Goal: Navigation & Orientation: Understand site structure

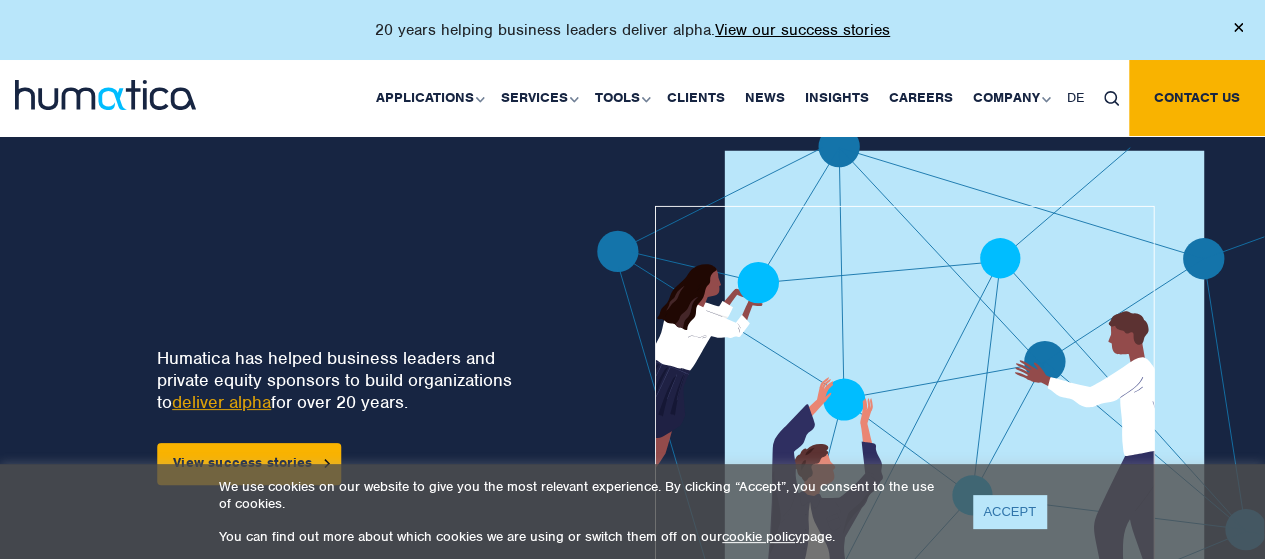
click at [1016, 502] on link "ACCEPT" at bounding box center [1009, 511] width 73 height 33
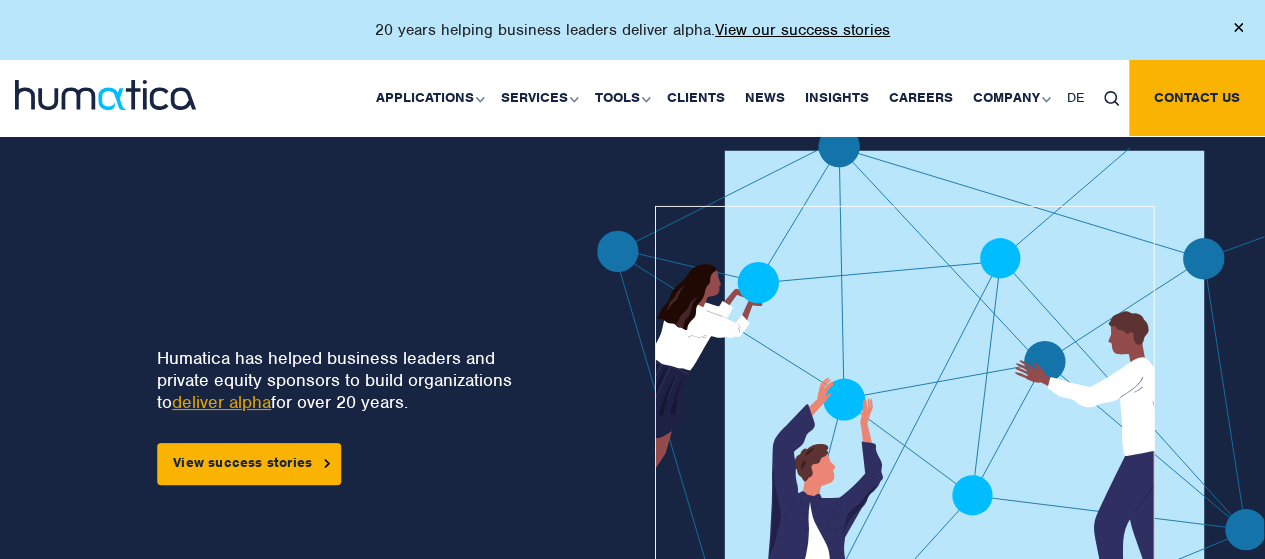
click at [1234, 31] on img at bounding box center [1238, 27] width 9 height 9
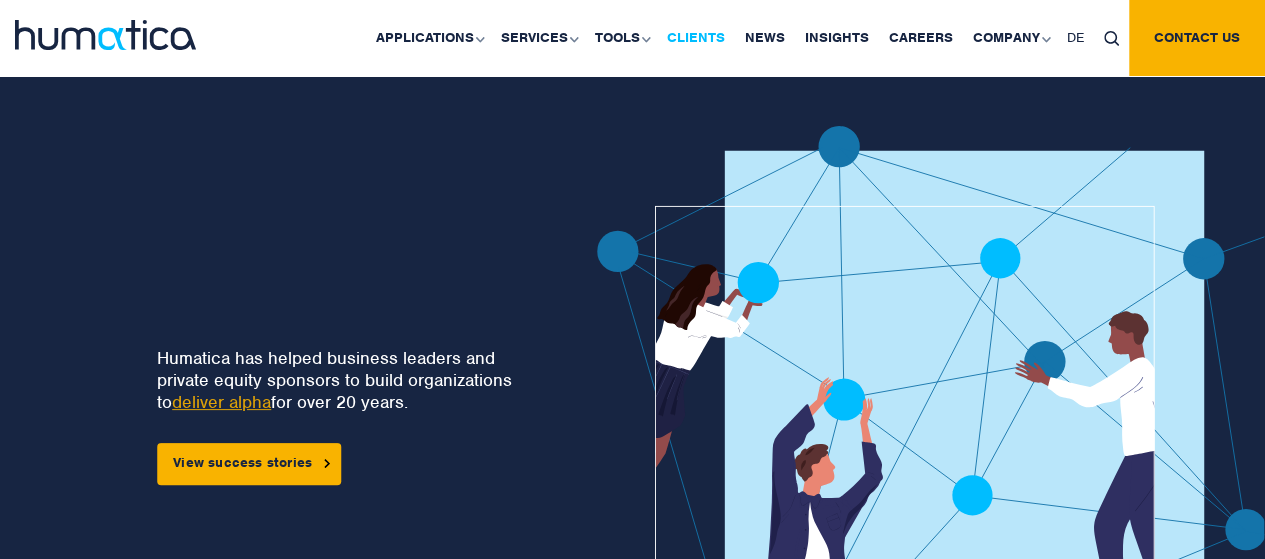
click at [703, 37] on link "Clients" at bounding box center [696, 38] width 78 height 76
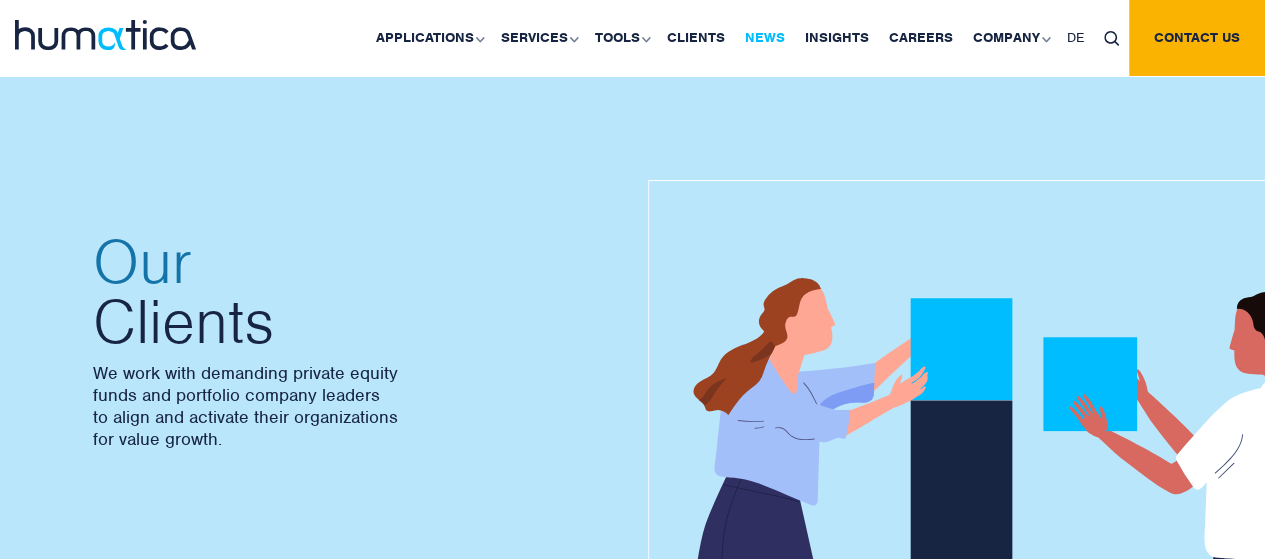
click at [786, 38] on link "News" at bounding box center [765, 38] width 60 height 76
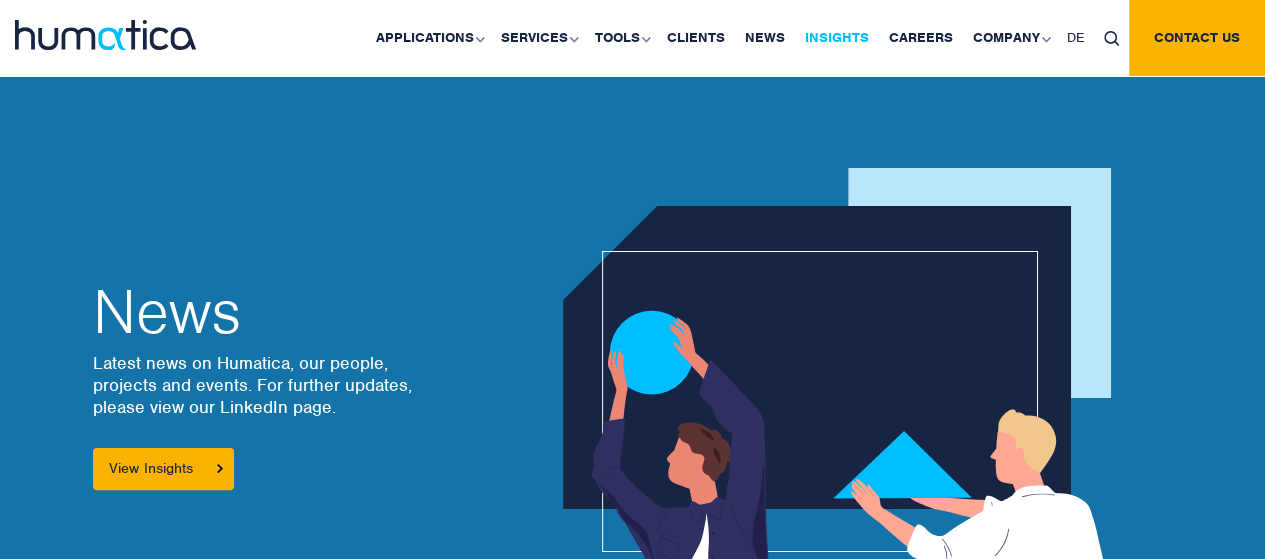
click at [846, 41] on link "Insights" at bounding box center [837, 38] width 84 height 76
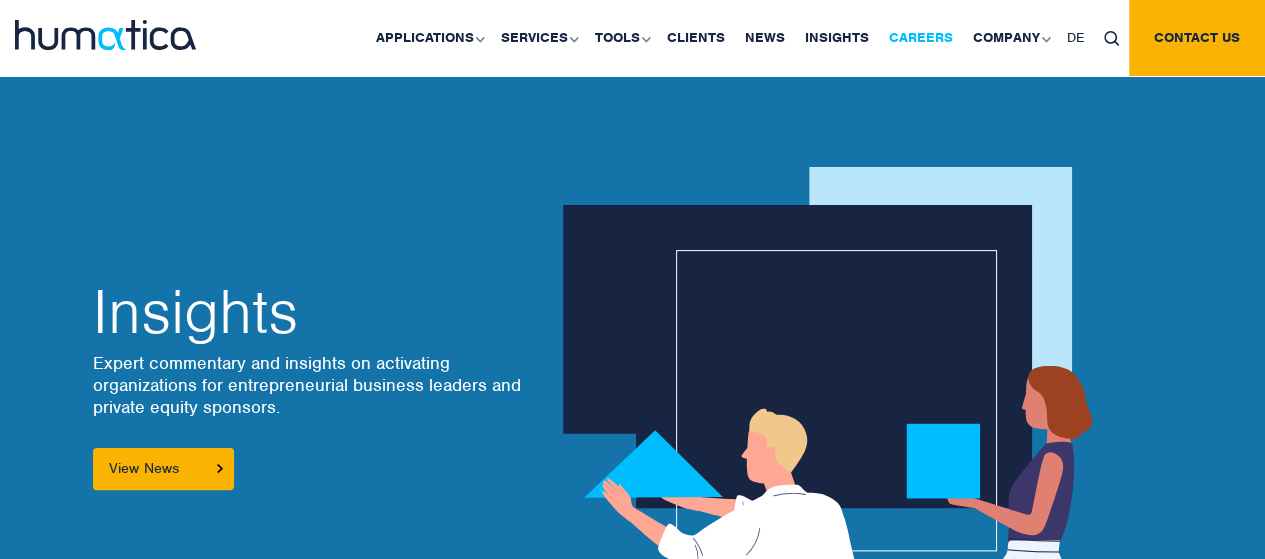
click at [934, 37] on link "Careers" at bounding box center [921, 38] width 84 height 76
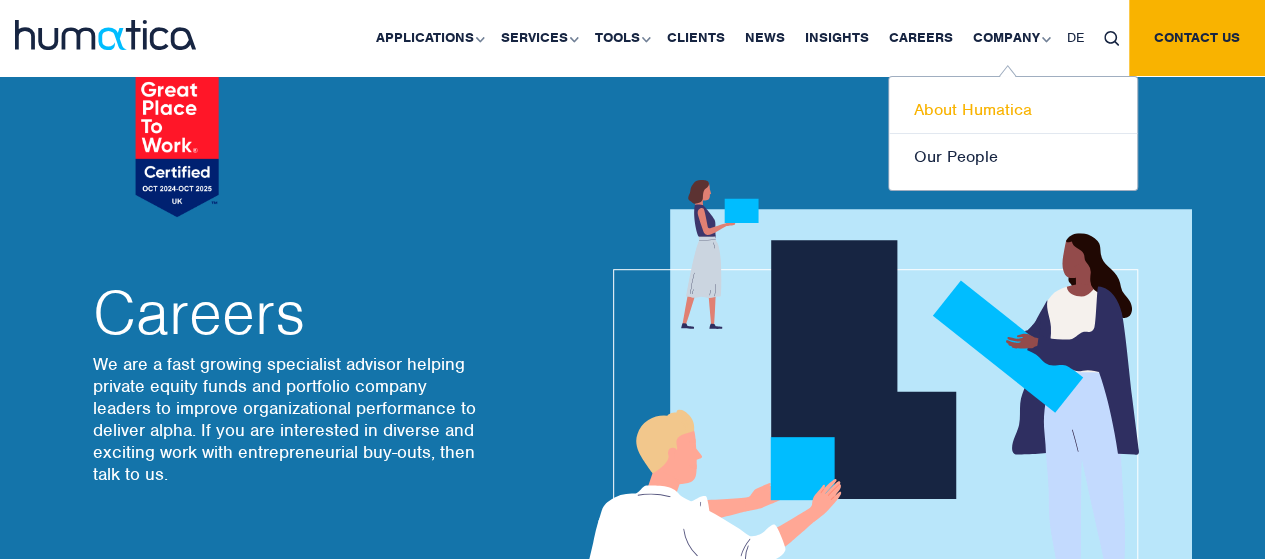
click at [981, 104] on link "About Humatica" at bounding box center [1013, 110] width 248 height 47
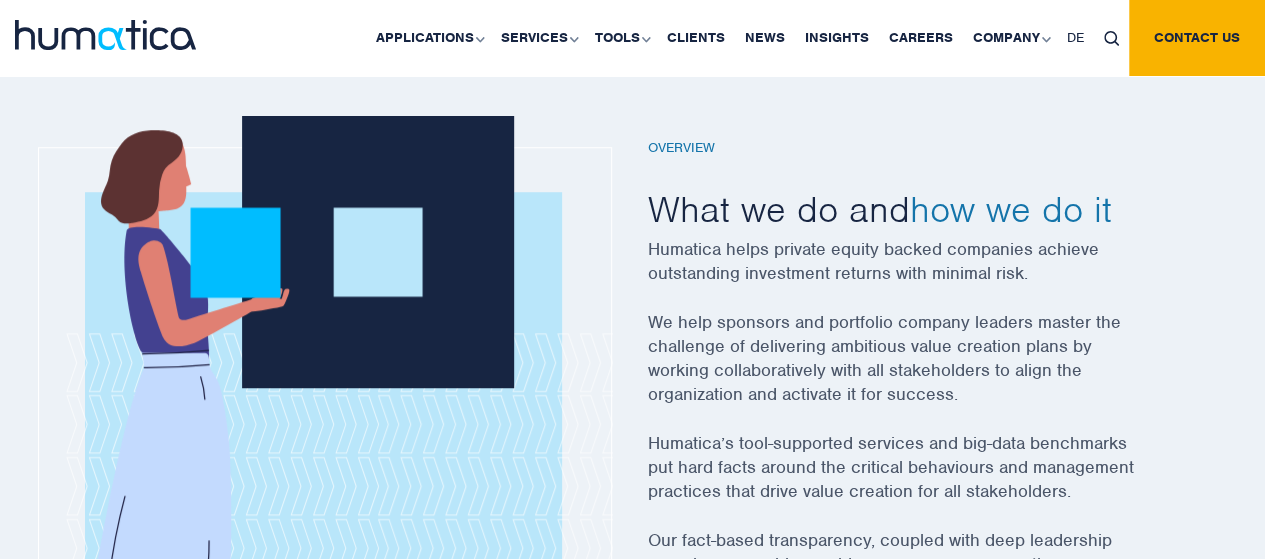
scroll to position [698, 0]
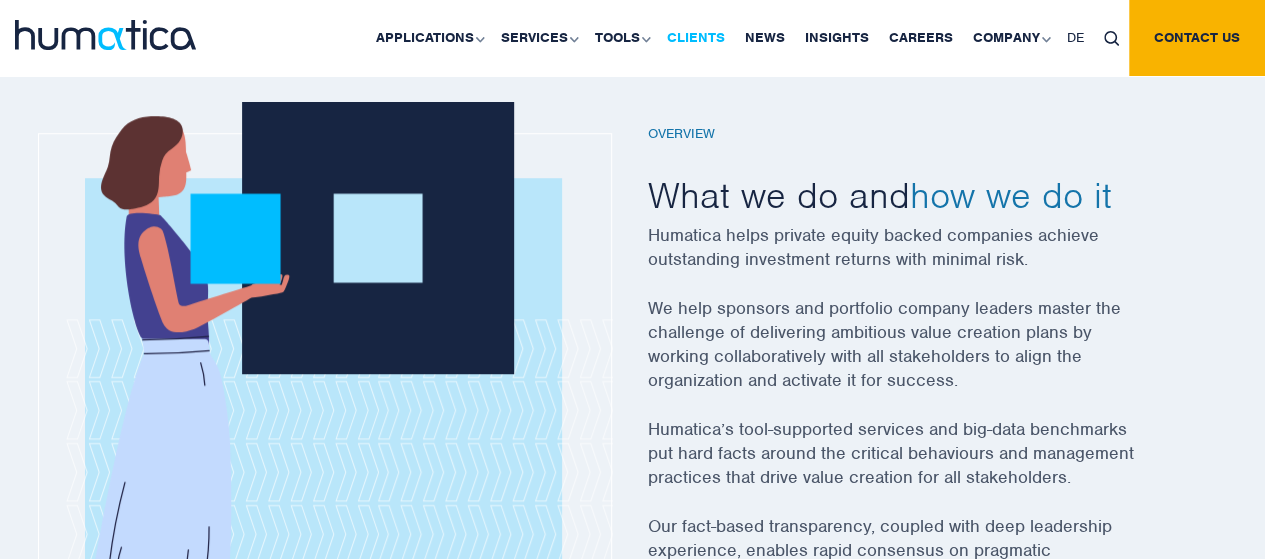
click at [704, 32] on link "Clients" at bounding box center [696, 38] width 78 height 76
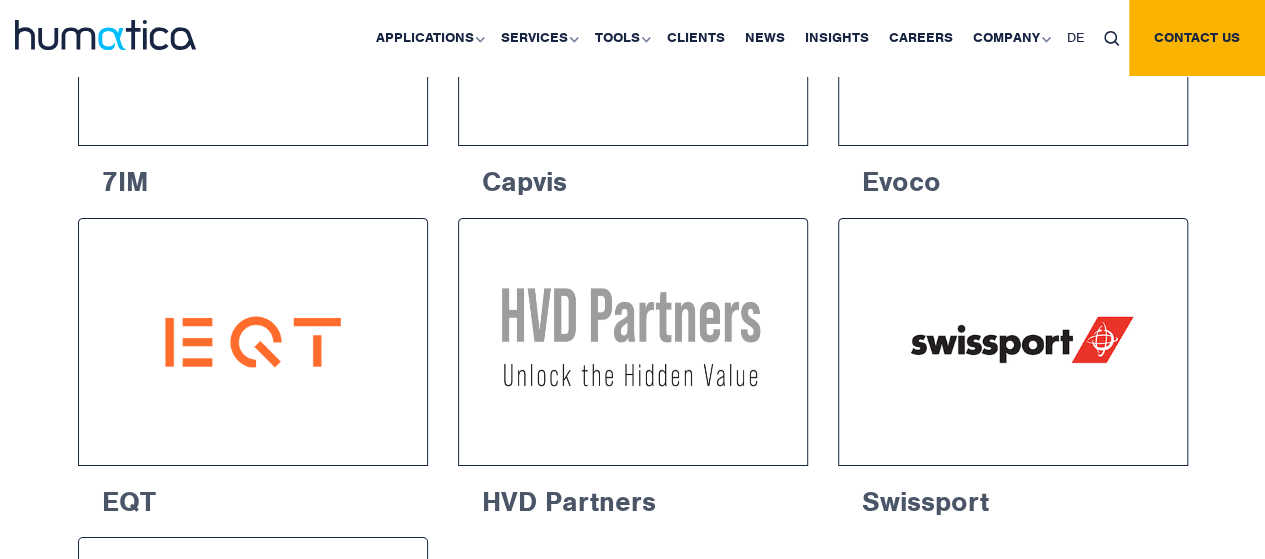
scroll to position [3208, 0]
